Goal: Find specific fact: Find specific fact

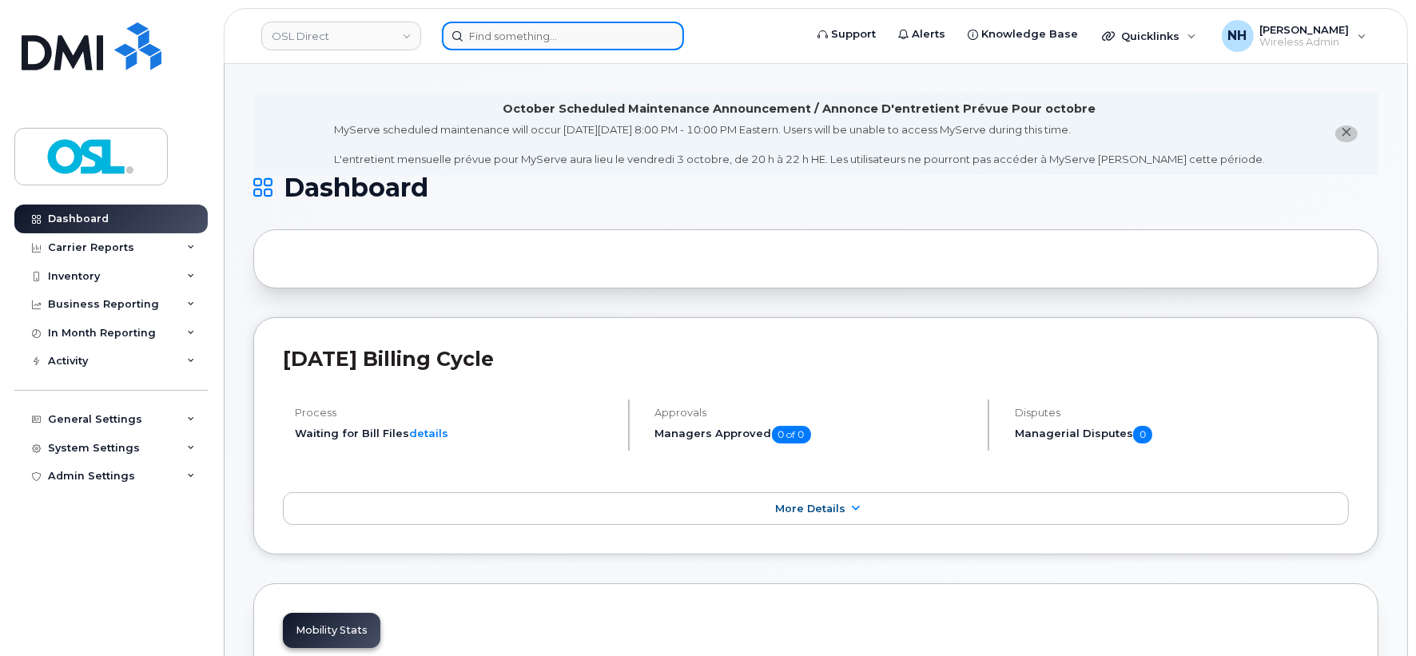
click at [571, 36] on input at bounding box center [563, 36] width 242 height 29
paste input "Dragos Domid Calistru"
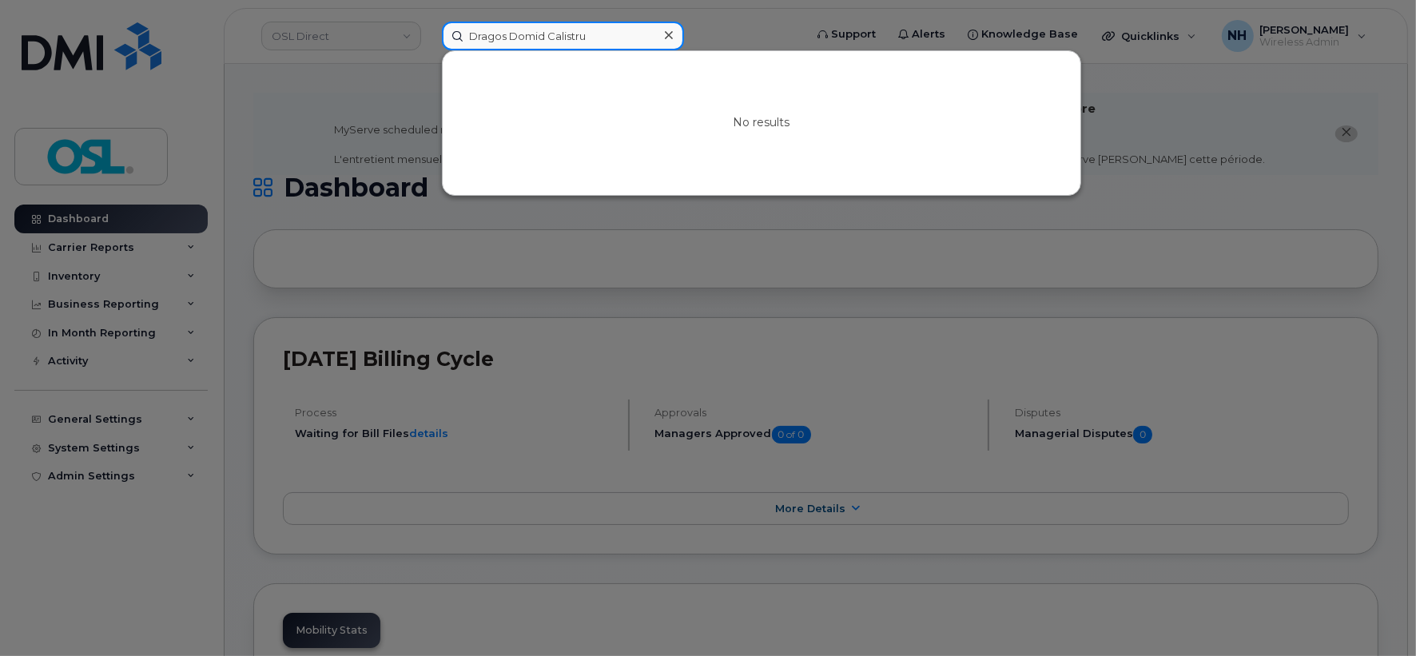
click at [571, 42] on input "Dragos Domid Calistru" at bounding box center [563, 36] width 242 height 29
paste input "Calistru"
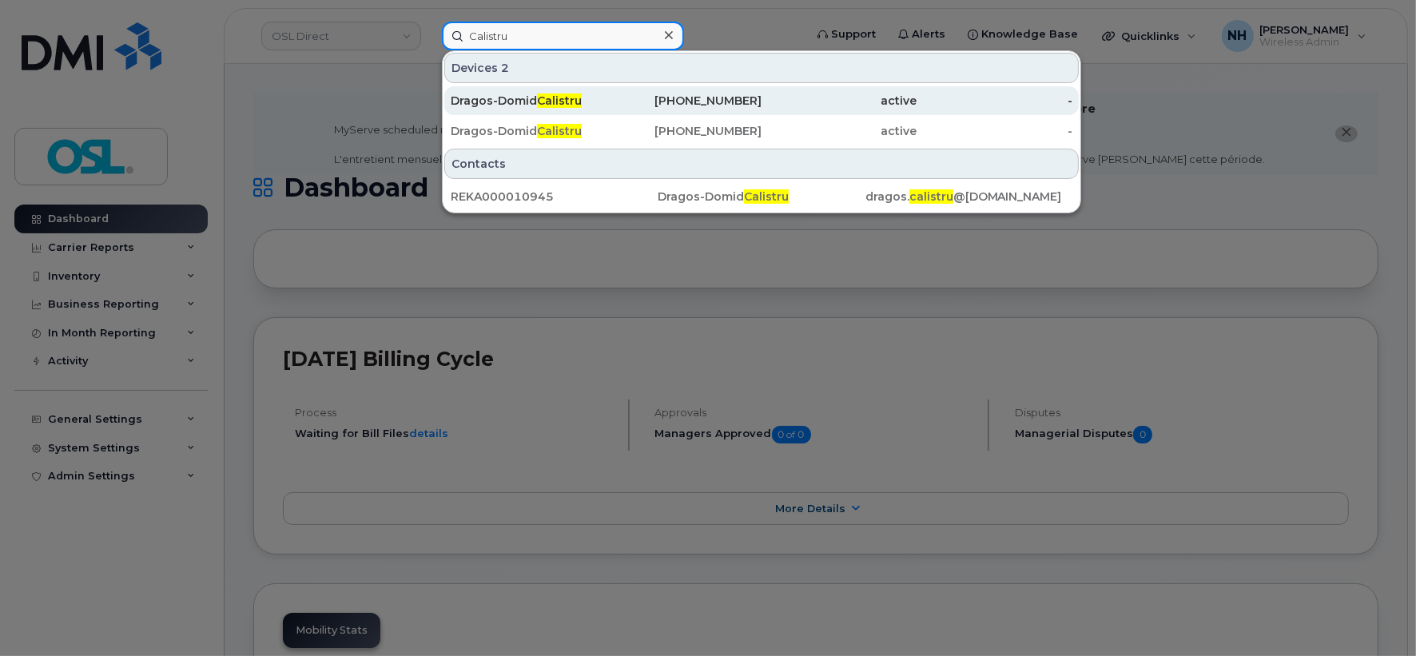
type input "Calistru"
click at [737, 101] on div "[PHONE_NUMBER]" at bounding box center [685, 101] width 156 height 16
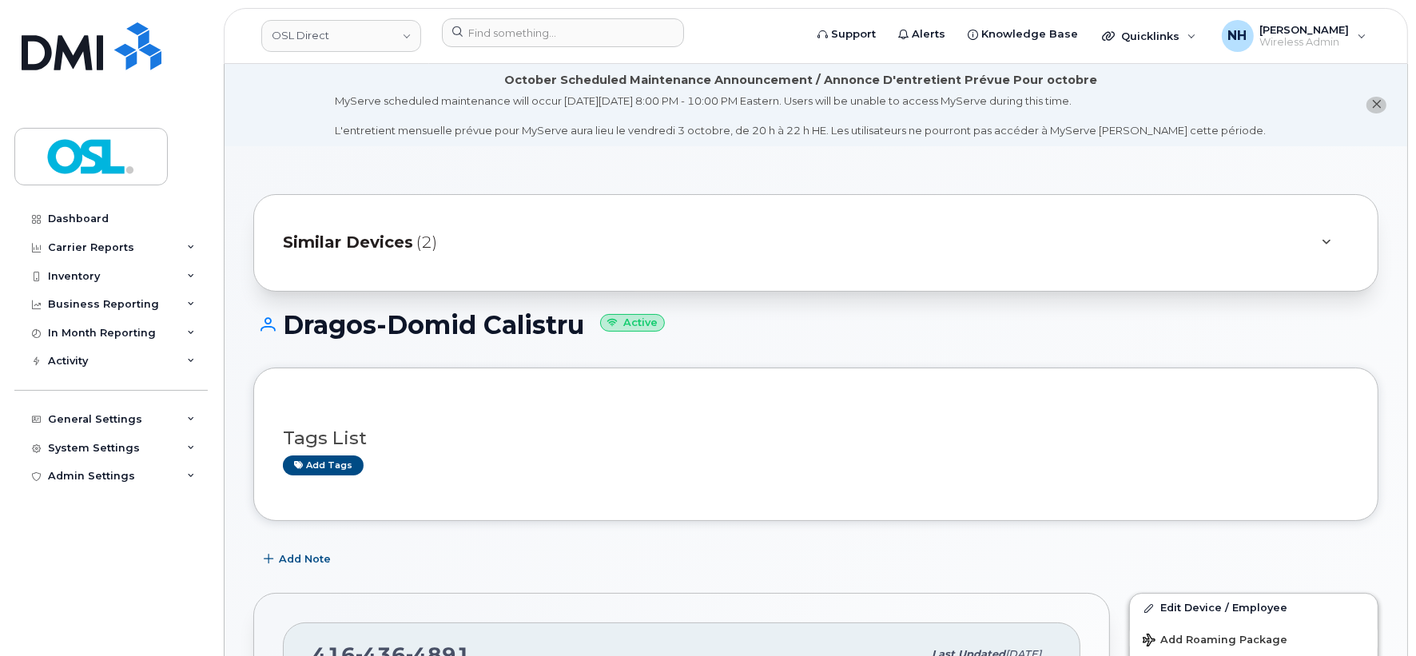
click at [516, 266] on div "Similar Devices (2)" at bounding box center [815, 243] width 1125 height 98
click at [553, 249] on div "Similar Devices (2)" at bounding box center [793, 243] width 1021 height 38
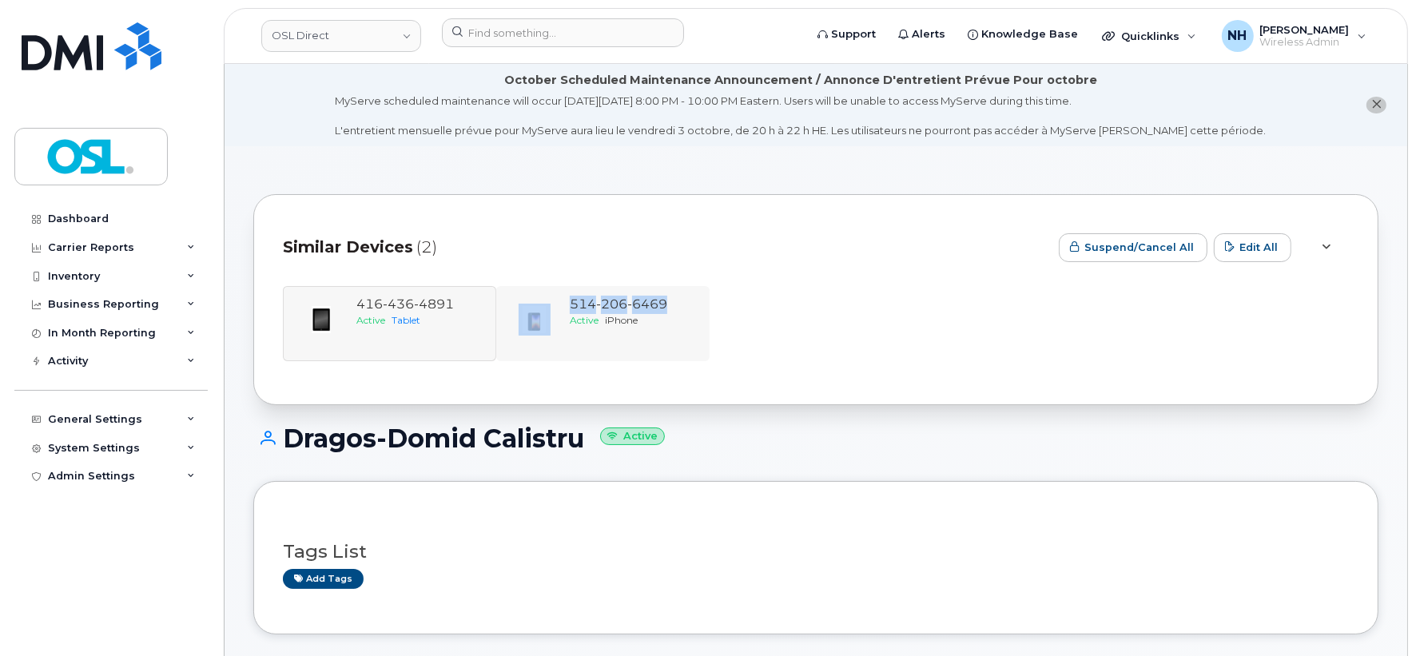
drag, startPoint x: 704, startPoint y: 301, endPoint x: 537, endPoint y: 305, distance: 167.1
click at [537, 305] on div "514 206 6469 Active iPhone" at bounding box center [602, 323] width 213 height 75
copy link "514 206 6469"
